Goal: Transaction & Acquisition: Book appointment/travel/reservation

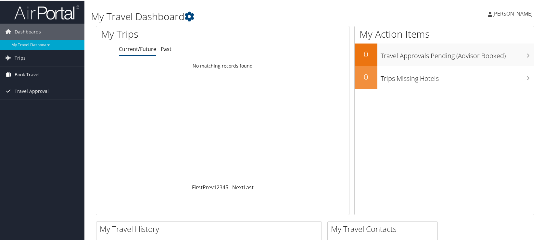
click at [28, 71] on span "Book Travel" at bounding box center [27, 74] width 25 height 16
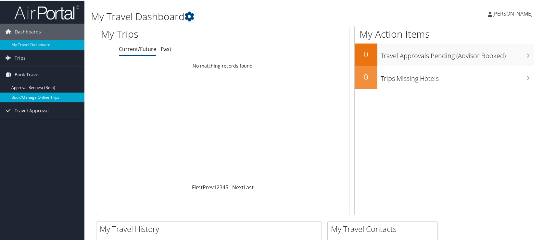
click at [36, 99] on link "Book/Manage Online Trips" at bounding box center [42, 97] width 84 height 10
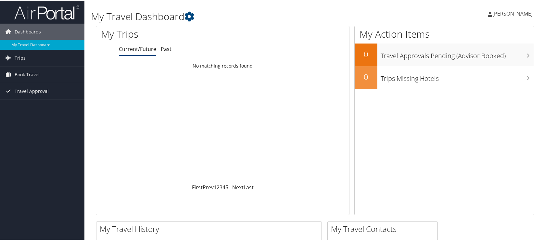
click at [523, 12] on span "[PERSON_NAME]" at bounding box center [512, 12] width 40 height 7
click at [470, 102] on link "Sign Out" at bounding box center [495, 105] width 72 height 11
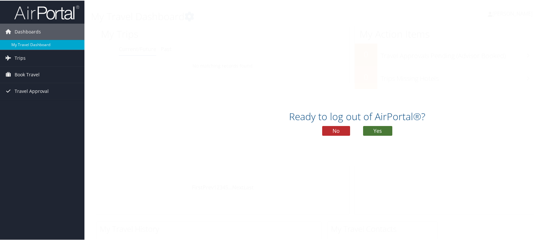
click at [380, 130] on button "Yes" at bounding box center [377, 130] width 29 height 10
